Goal: Information Seeking & Learning: Learn about a topic

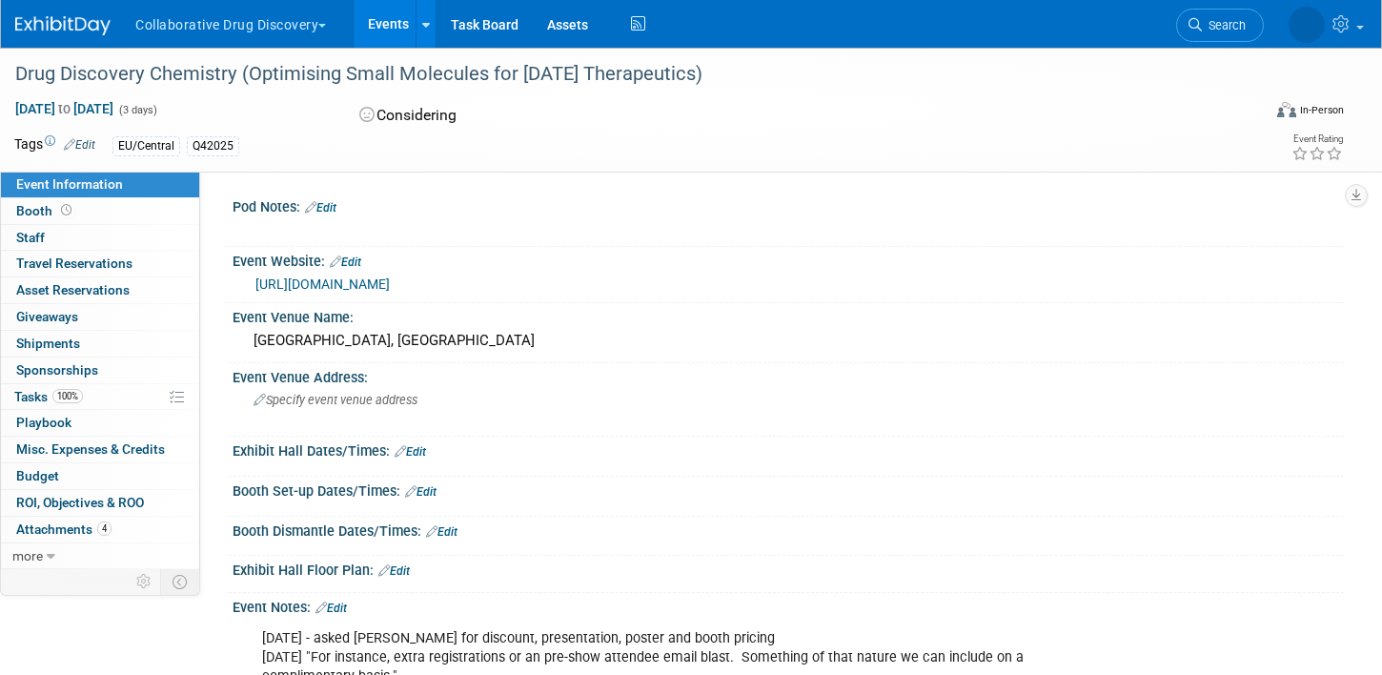
click at [390, 284] on link "https://www.drugdiscoverychemistry.com/europe#" at bounding box center [322, 283] width 134 height 15
click at [90, 25] on img at bounding box center [62, 25] width 95 height 19
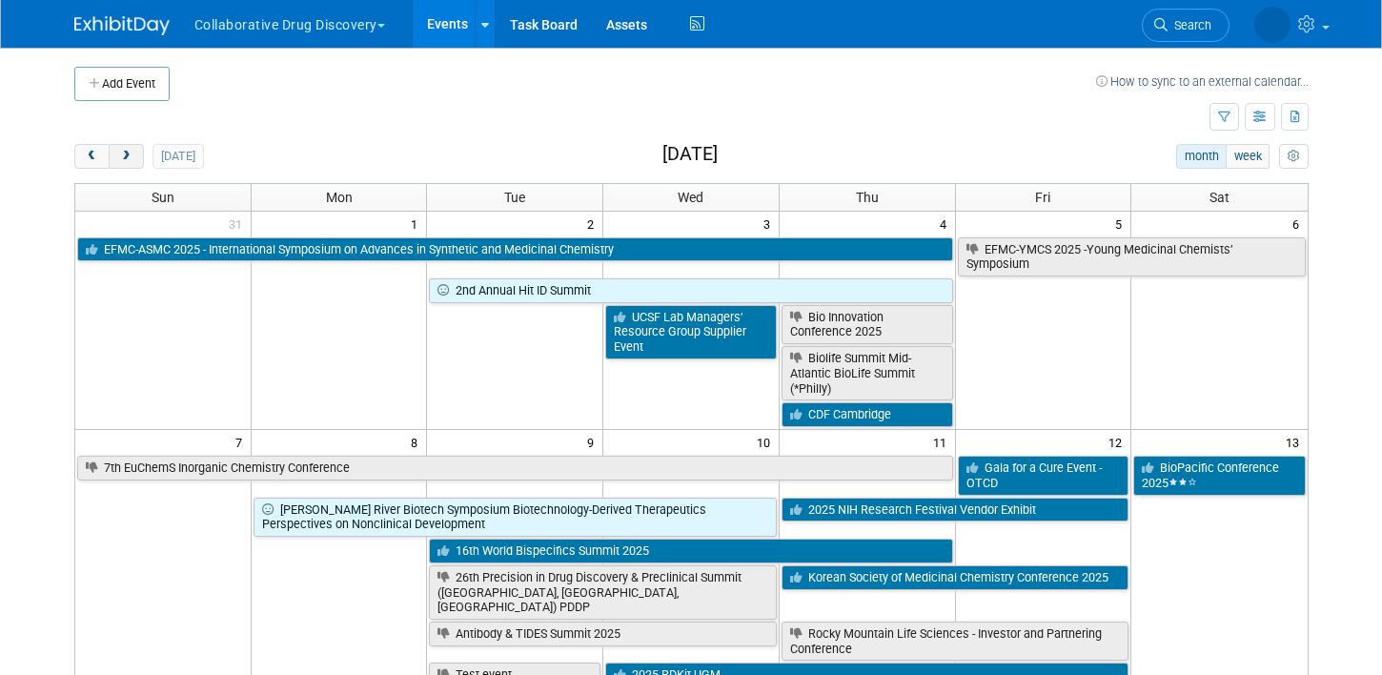
click at [123, 154] on span "next" at bounding box center [126, 157] width 14 height 12
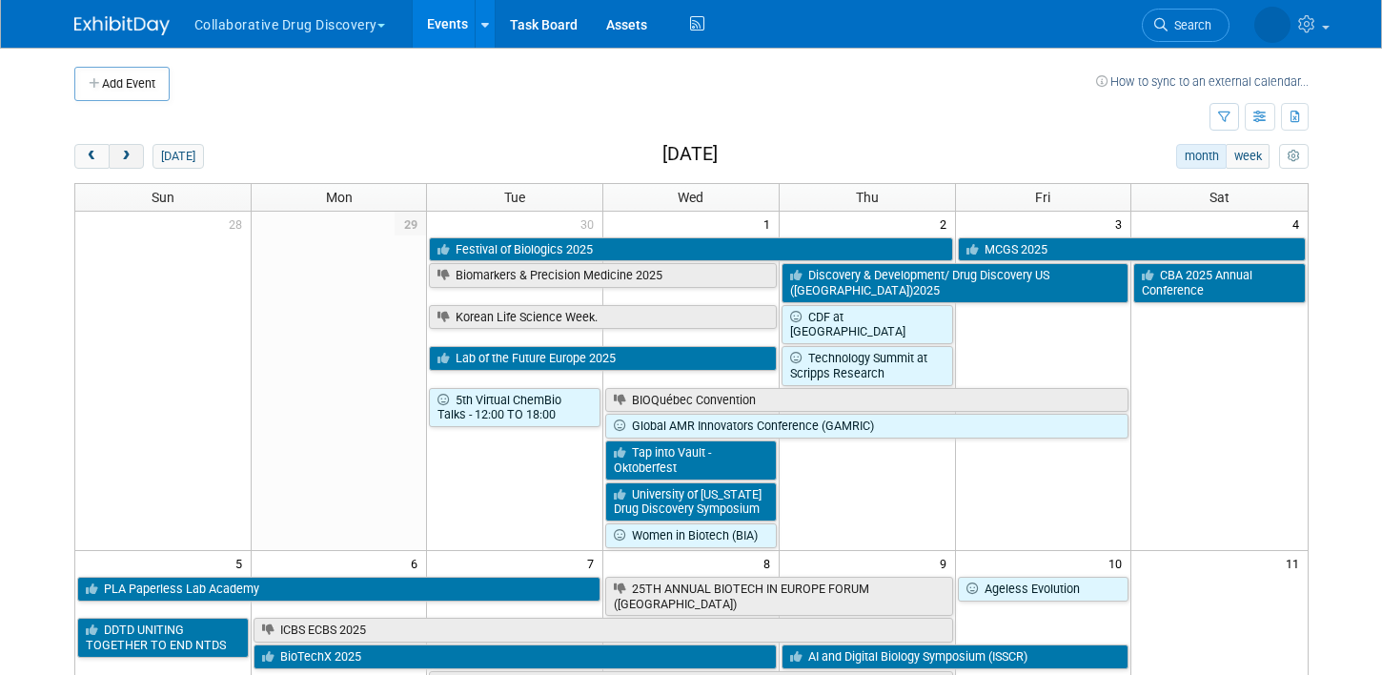
click at [123, 154] on span "next" at bounding box center [126, 157] width 14 height 12
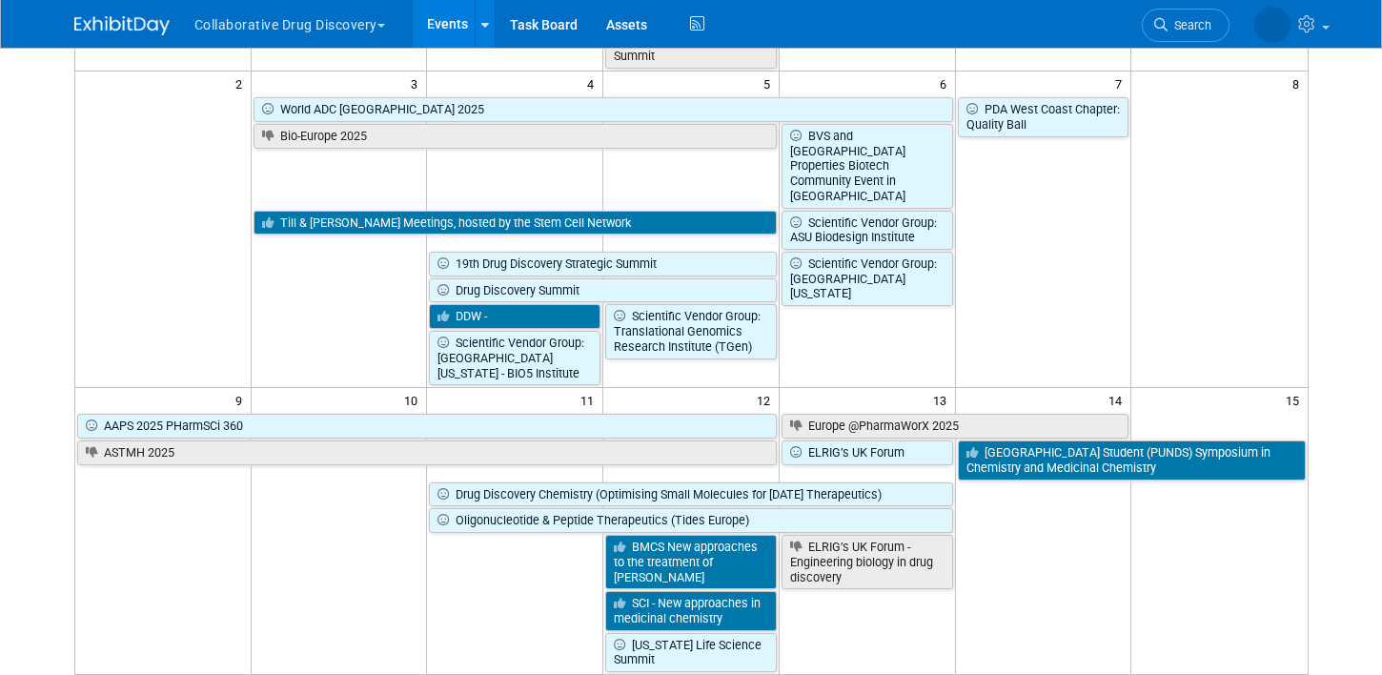
scroll to position [384, 0]
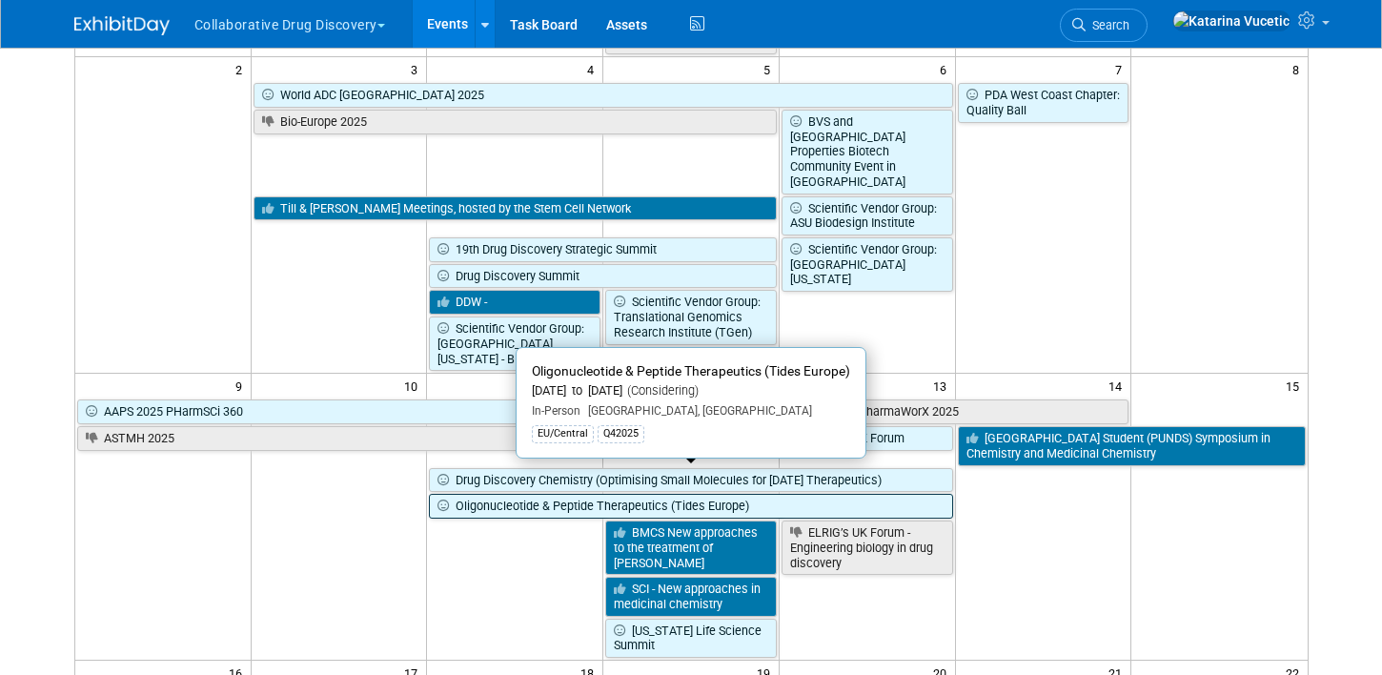
click at [850, 494] on link "Oligonucleotide & Peptide Therapeutics (Tides Europe)" at bounding box center [690, 506] width 523 height 25
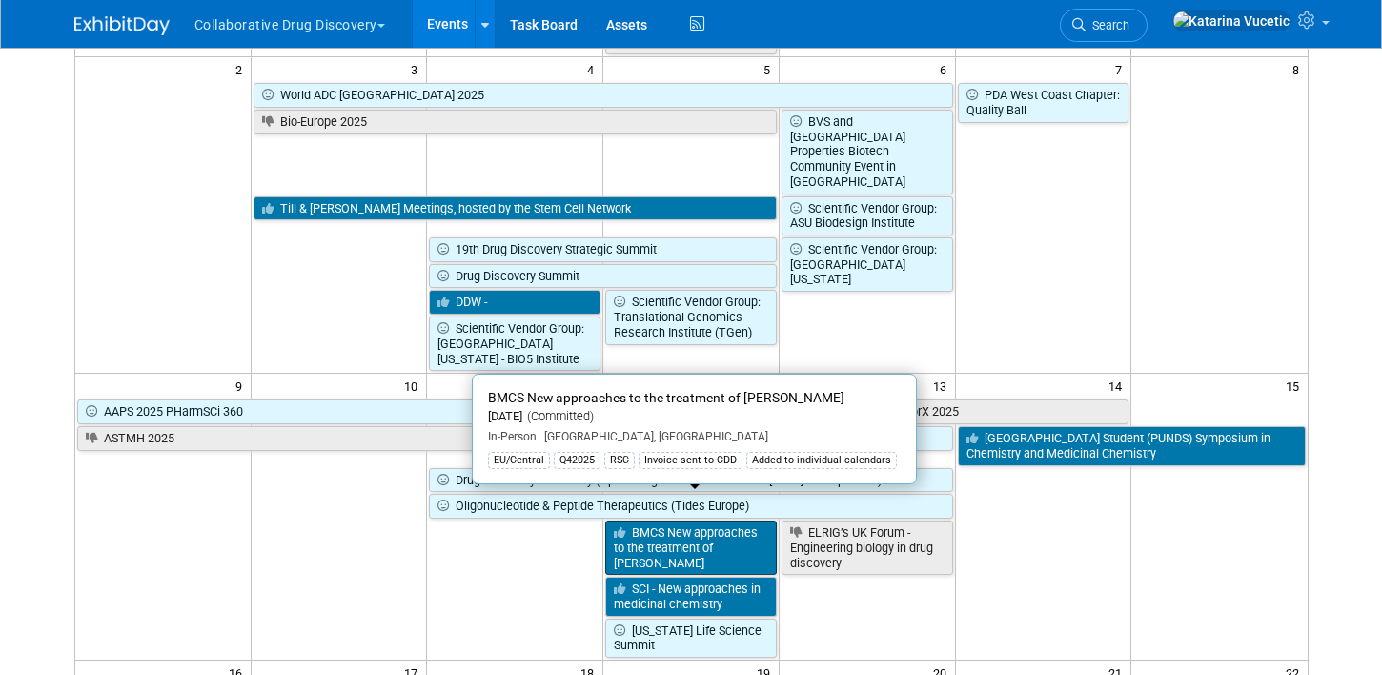
click at [713, 532] on link "BMCS New approaches to the treatment of [PERSON_NAME]" at bounding box center [691, 547] width 172 height 54
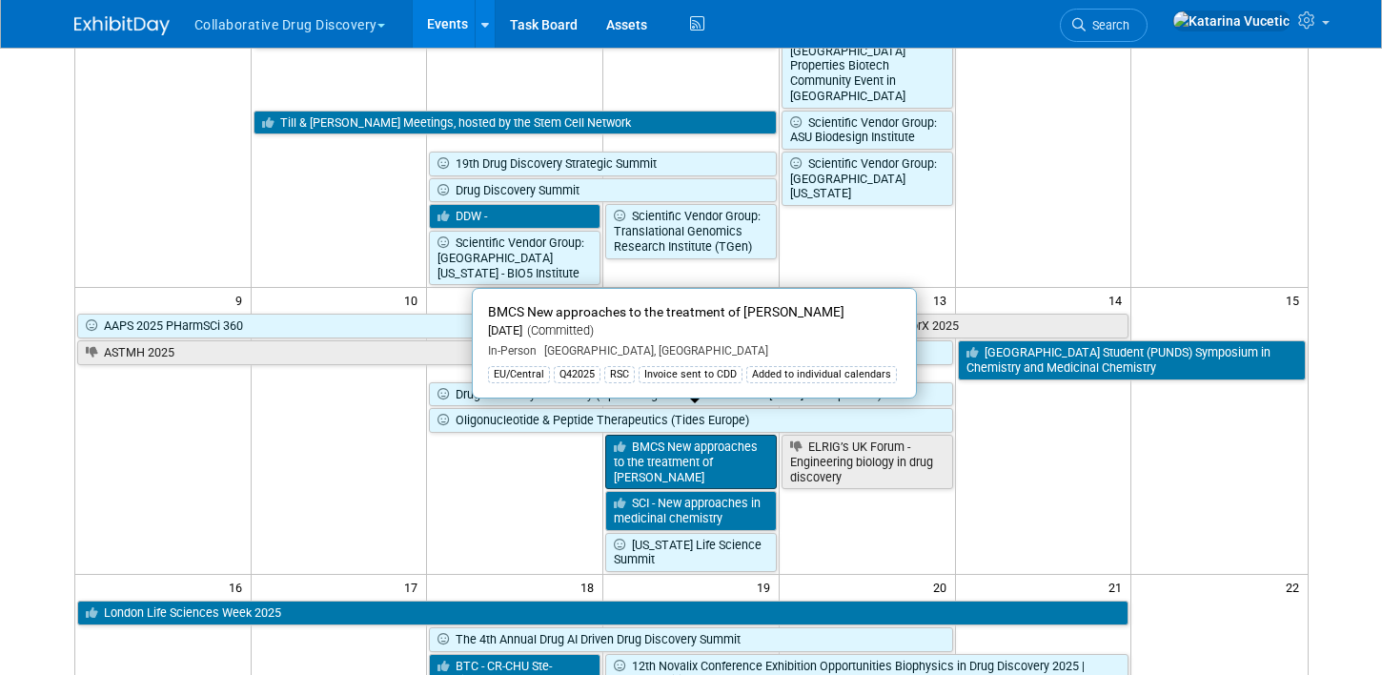
scroll to position [482, 0]
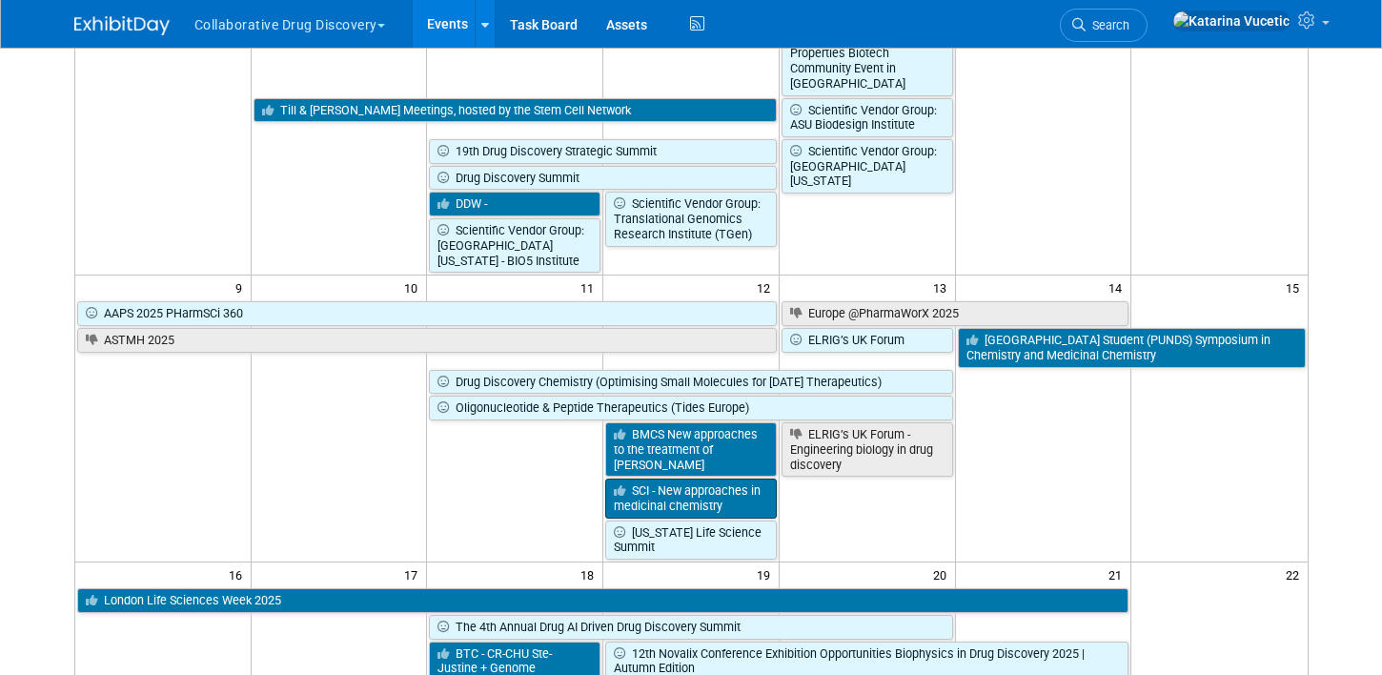
click at [715, 478] on link "SCI - New approaches in medicinal chemistry" at bounding box center [691, 497] width 172 height 39
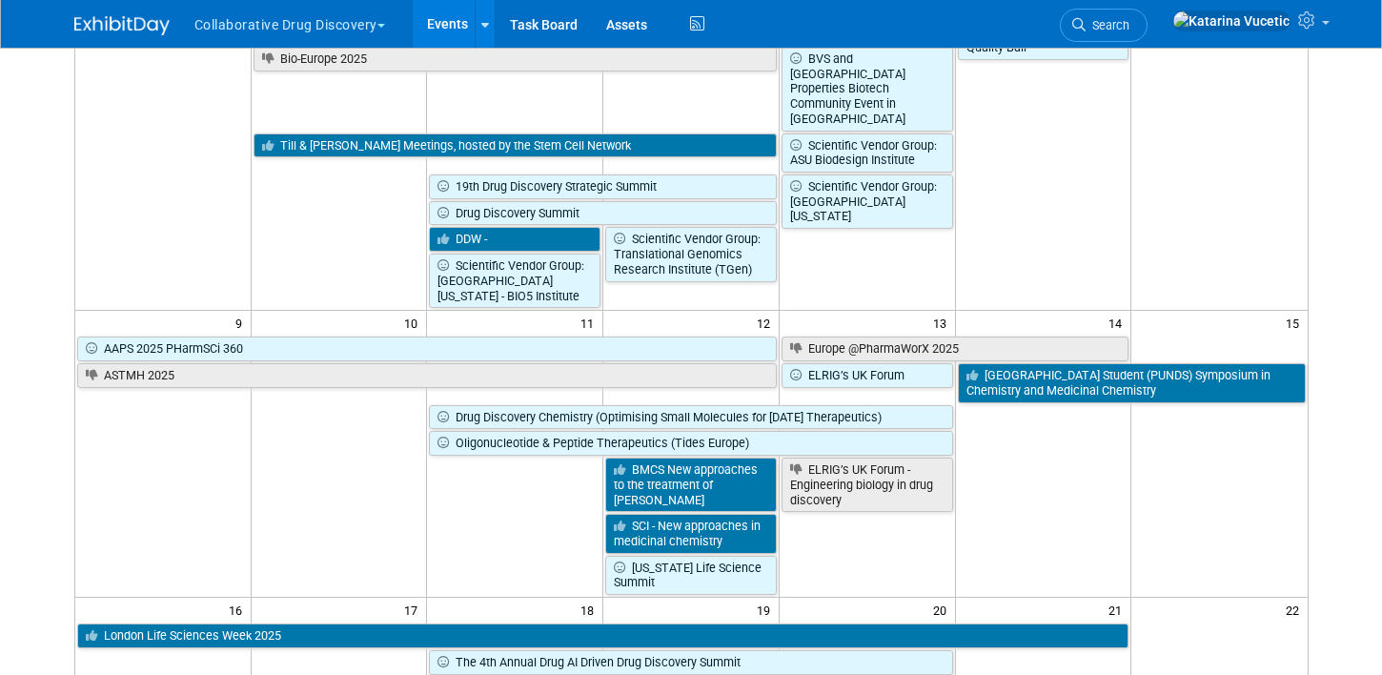
scroll to position [446, 0]
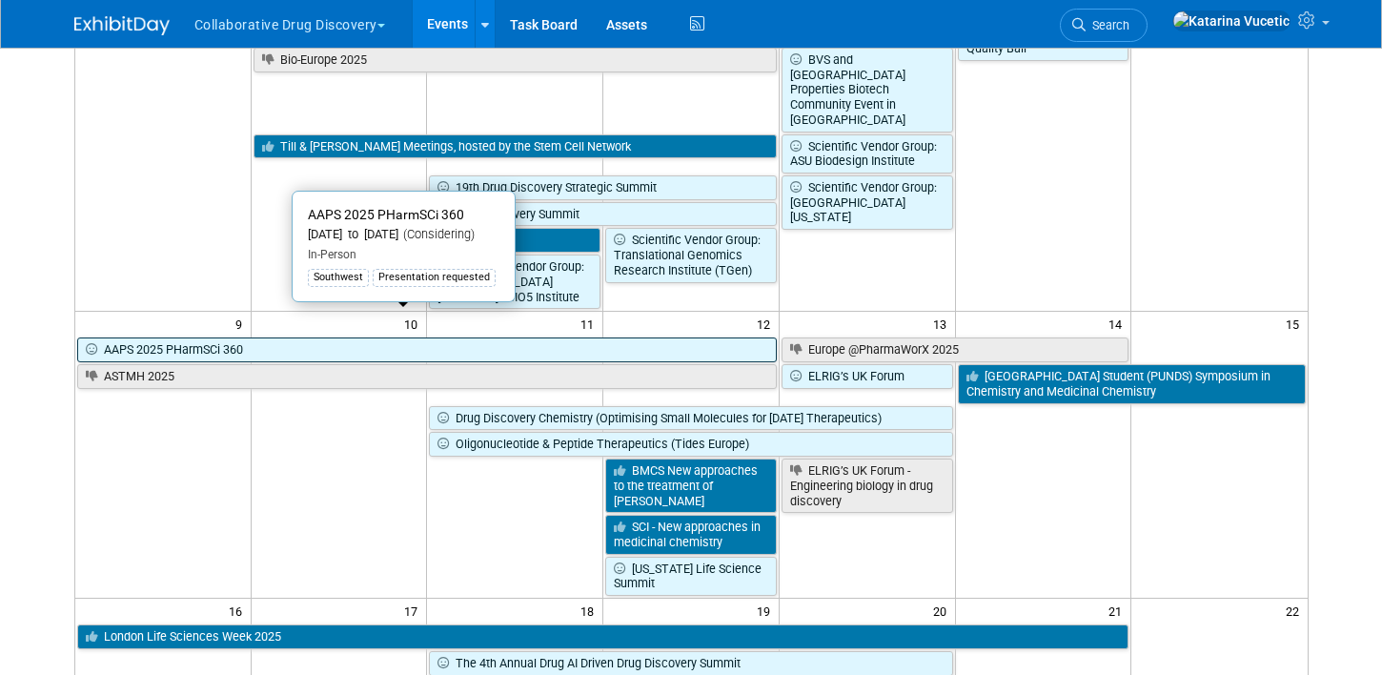
click at [639, 337] on link "AAPS 2025 PHarmSCi 360" at bounding box center [426, 349] width 699 height 25
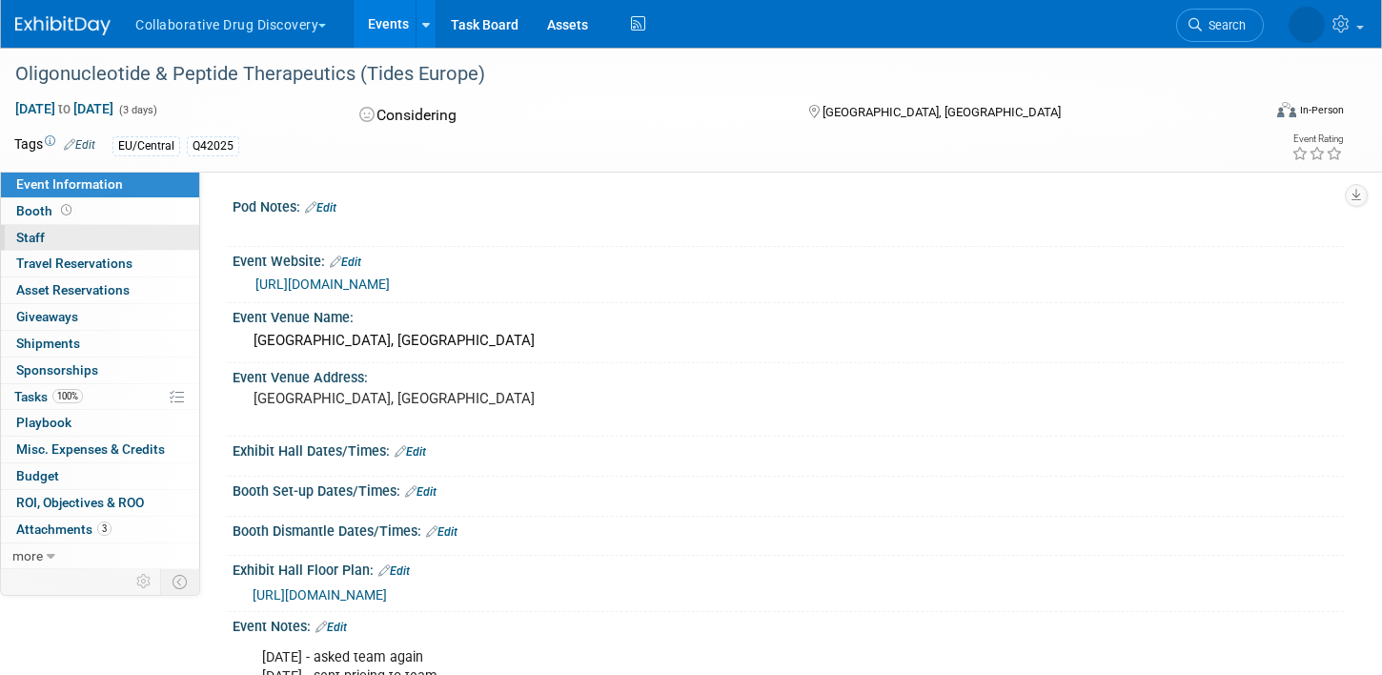
click at [107, 233] on link "0 Staff 0" at bounding box center [100, 238] width 198 height 26
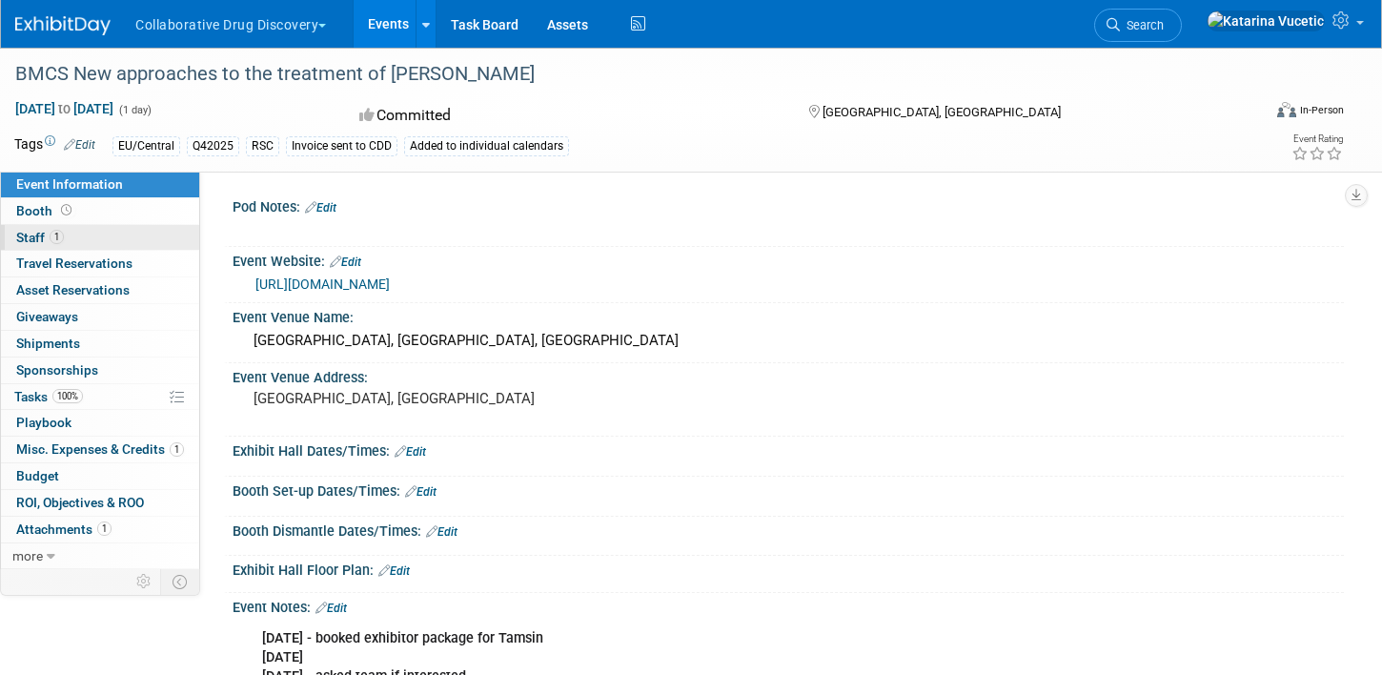
click at [92, 245] on link "1 Staff 1" at bounding box center [100, 238] width 198 height 26
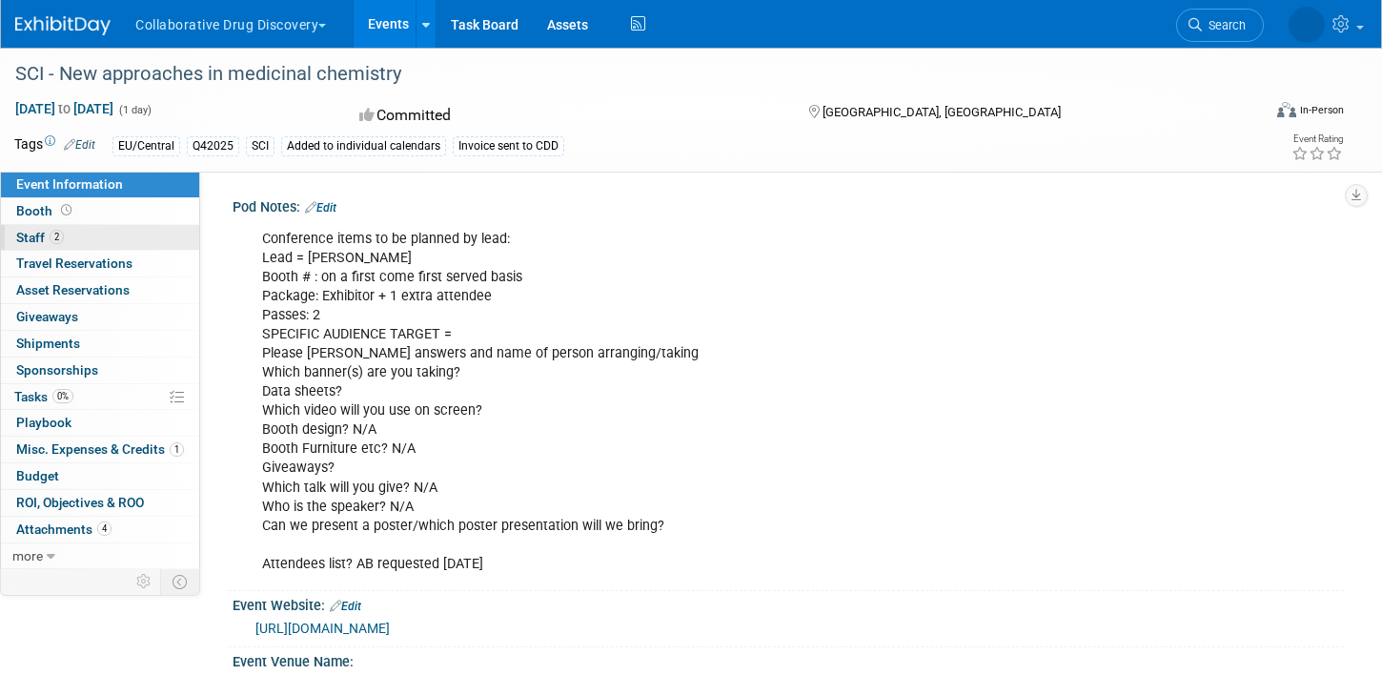
click at [112, 242] on link "2 Staff 2" at bounding box center [100, 238] width 198 height 26
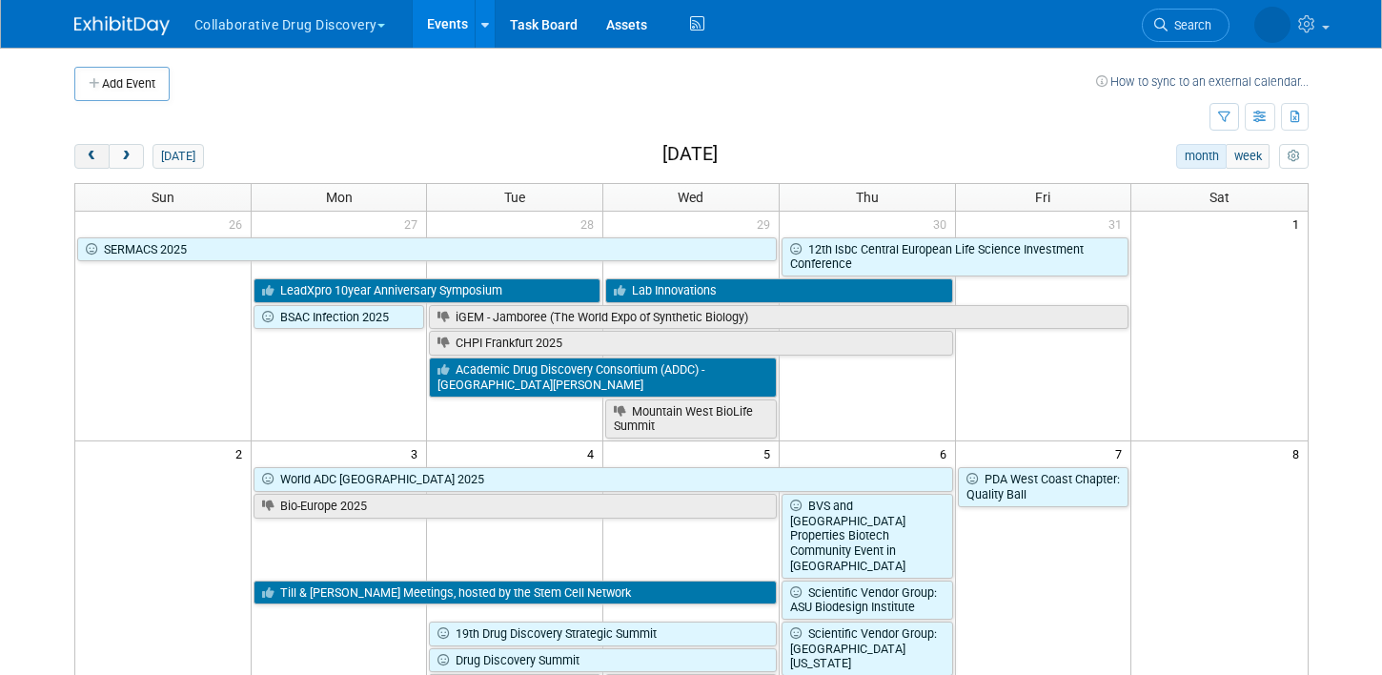
click at [97, 153] on span "prev" at bounding box center [92, 157] width 14 height 12
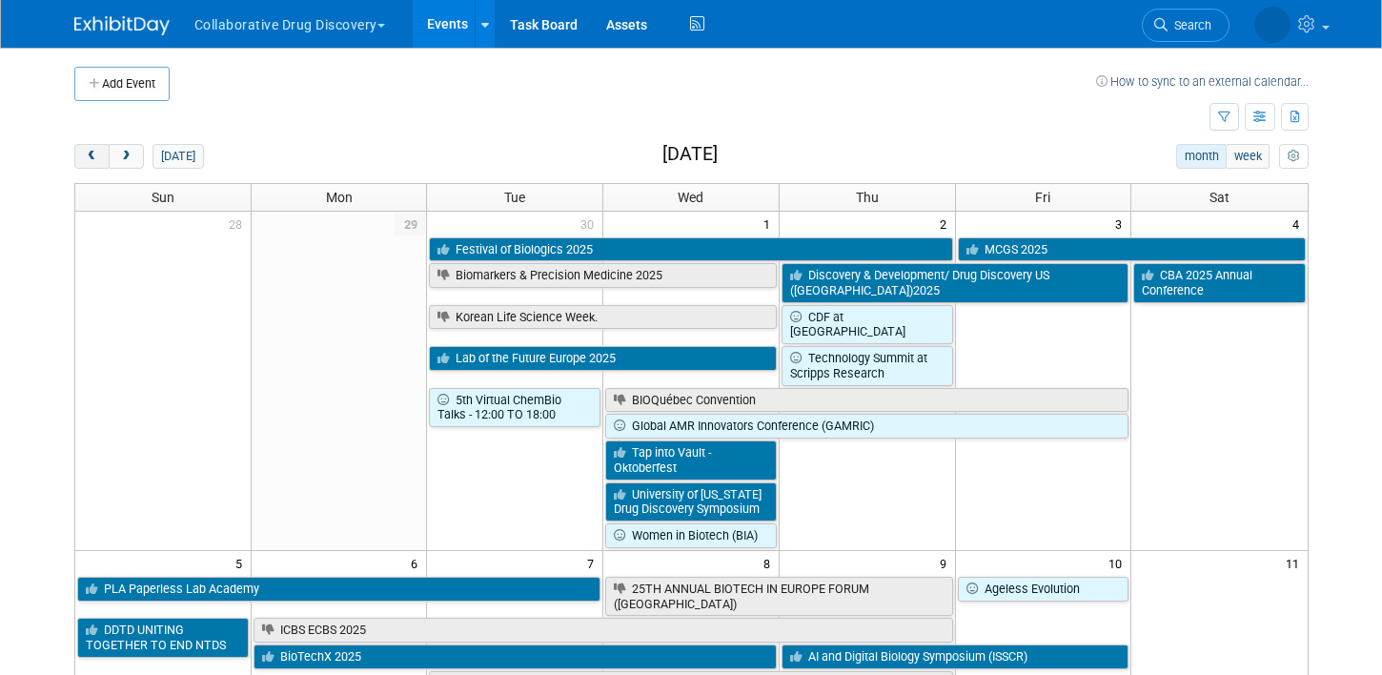
click at [97, 153] on span "prev" at bounding box center [92, 157] width 14 height 12
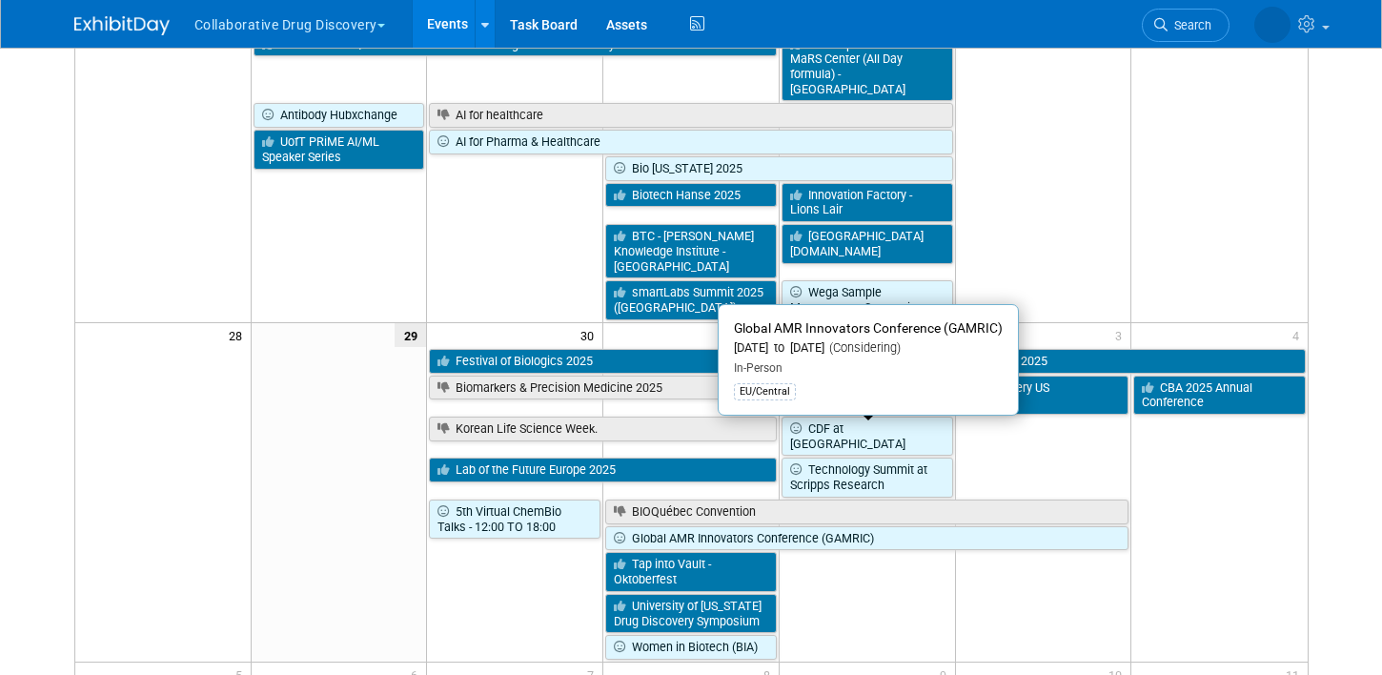
scroll to position [1559, 0]
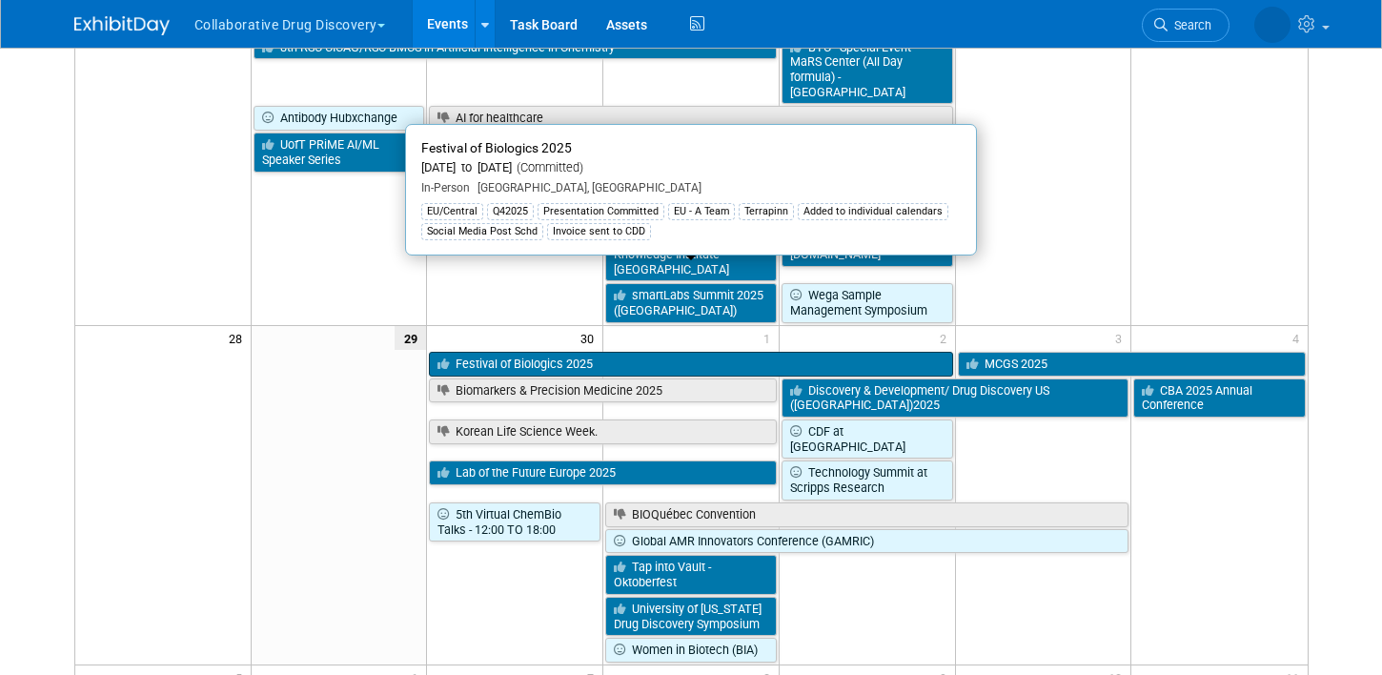
click at [537, 352] on link "Festival of Biologics 2025" at bounding box center [690, 364] width 523 height 25
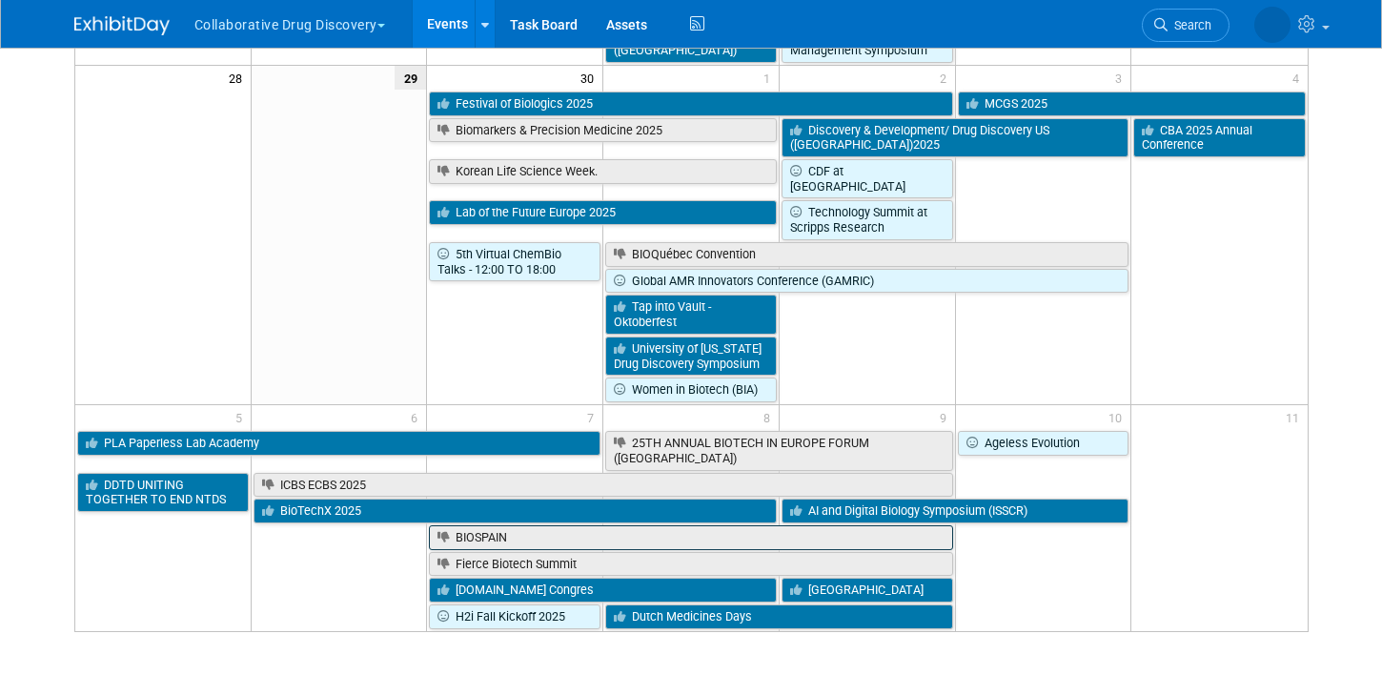
scroll to position [1803, 0]
